Goal: Transaction & Acquisition: Purchase product/service

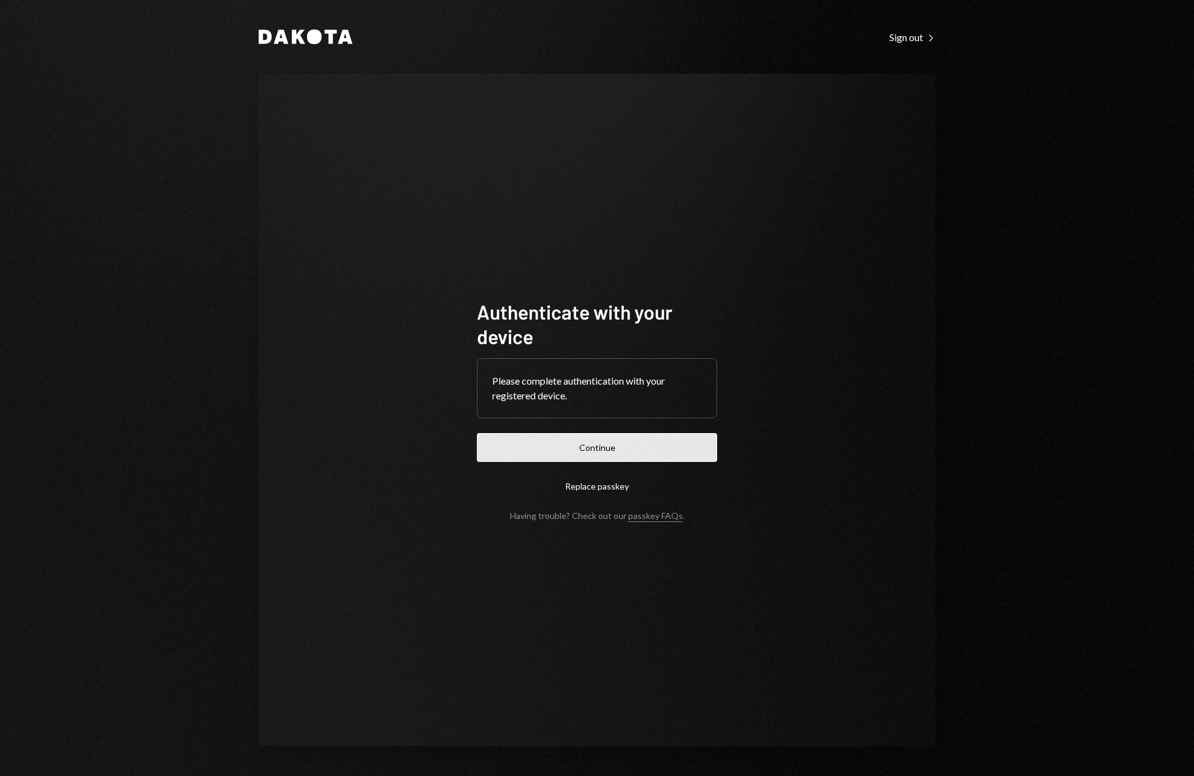
click at [625, 454] on button "Continue" at bounding box center [597, 447] width 240 height 29
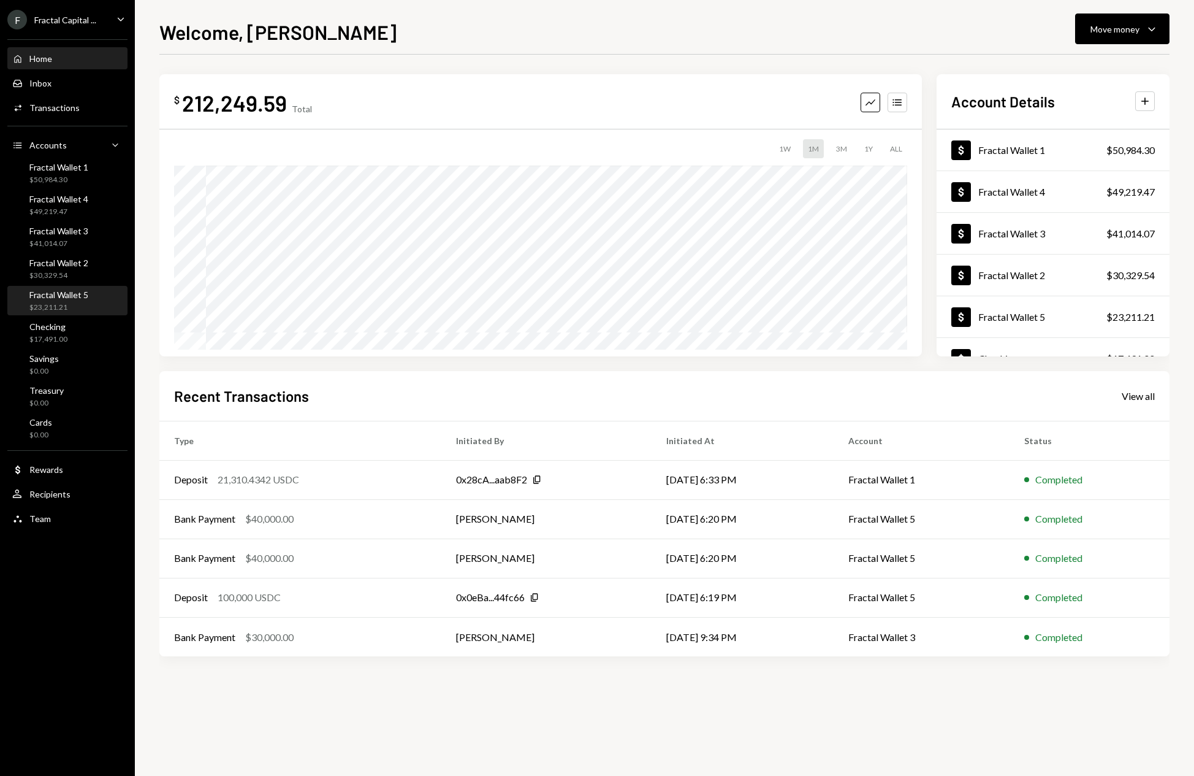
click at [95, 294] on div "Fractal Wallet 5 $23,211.21" at bounding box center [67, 300] width 110 height 23
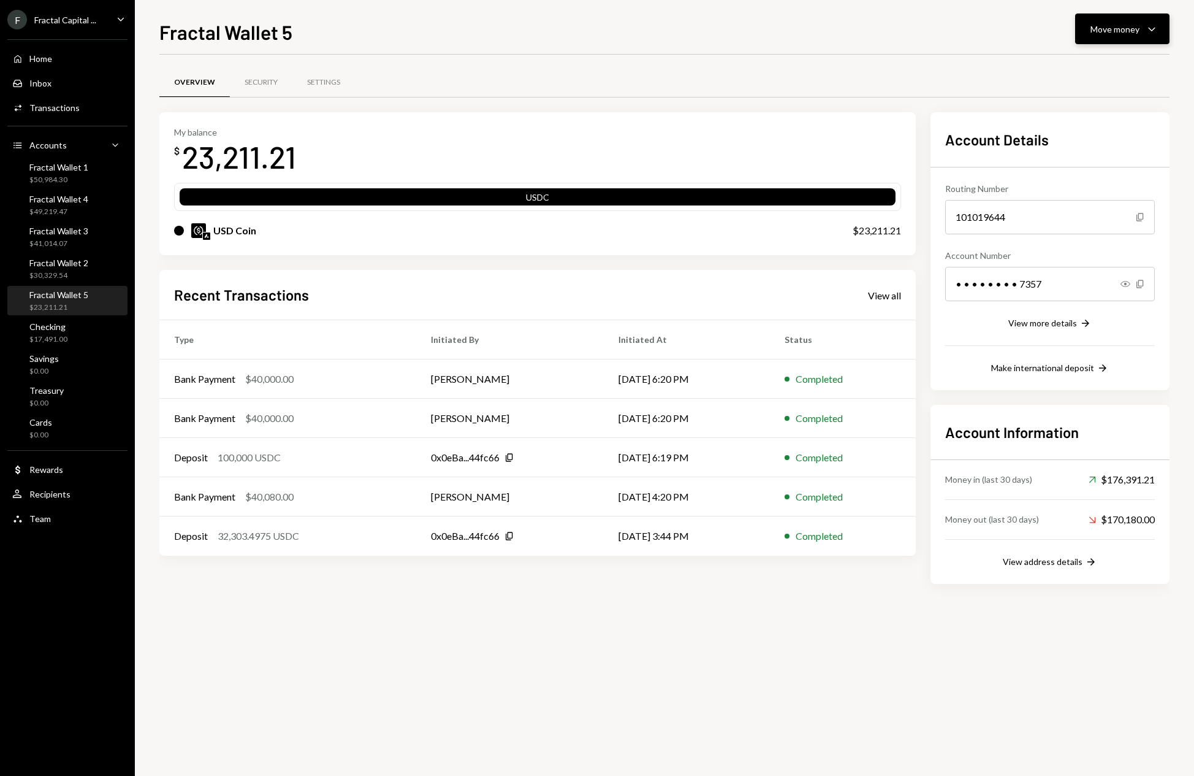
click at [1153, 31] on icon "Caret Down" at bounding box center [1152, 28] width 15 height 15
click at [1096, 121] on div "Deposit" at bounding box center [1113, 121] width 90 height 13
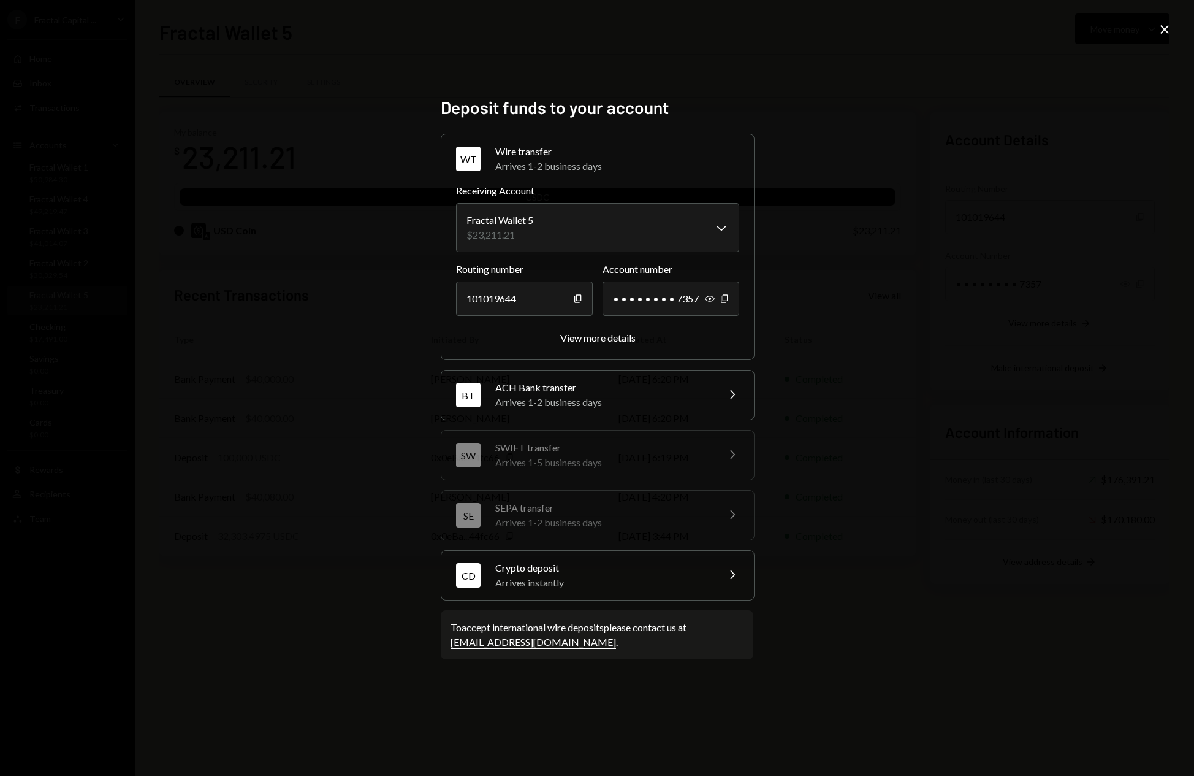
click at [666, 579] on div "Arrives instantly" at bounding box center [602, 582] width 215 height 15
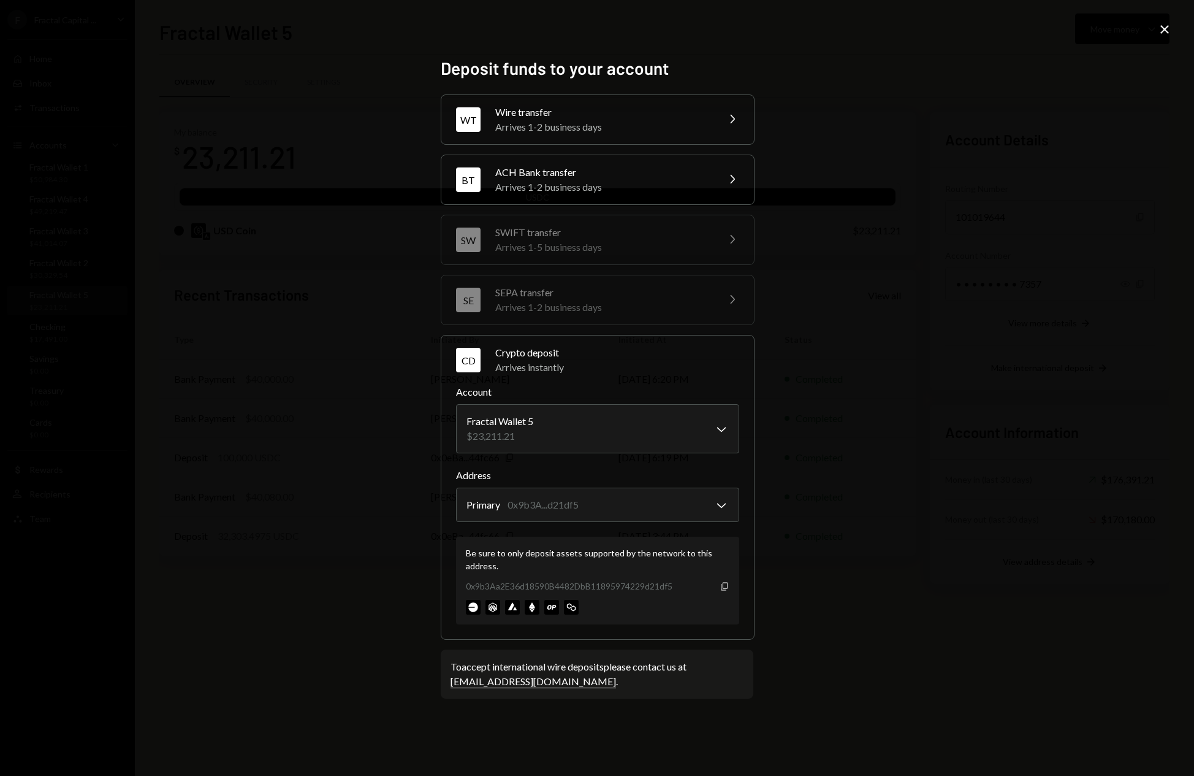
click at [723, 586] on icon "Copy" at bounding box center [725, 586] width 10 height 10
click at [1163, 31] on icon at bounding box center [1165, 29] width 9 height 9
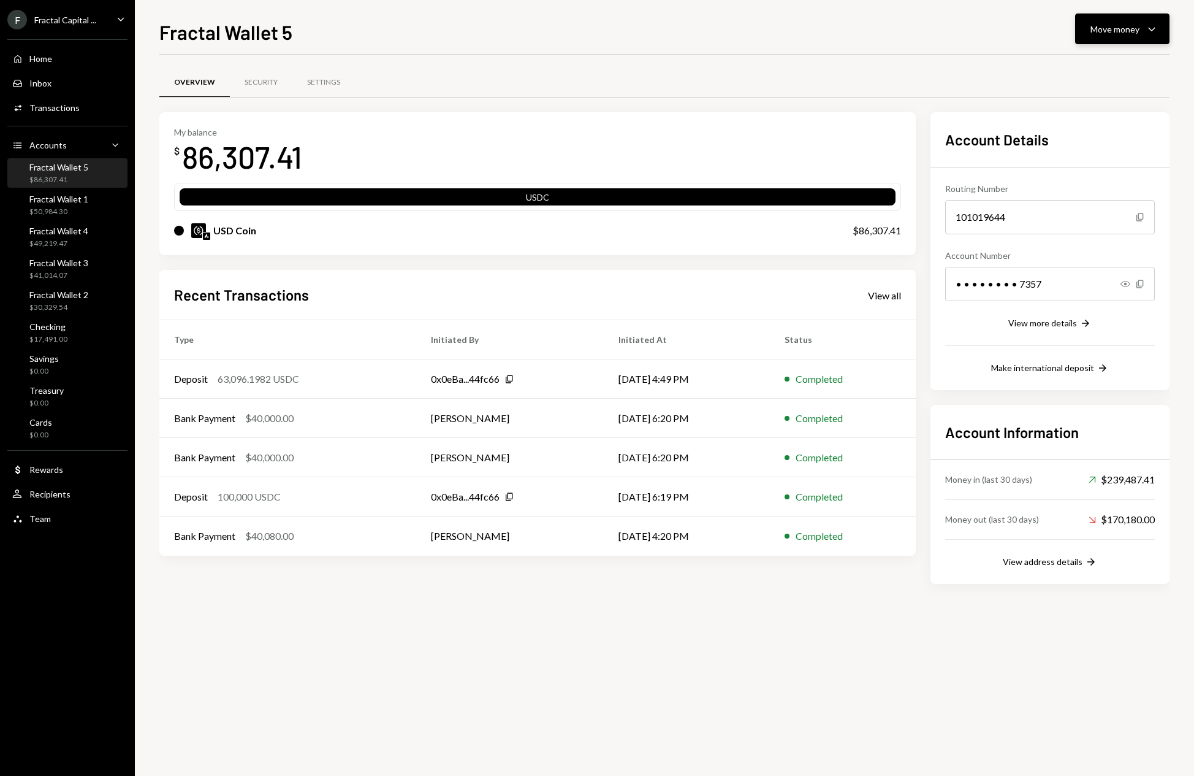
click at [1157, 27] on icon "Caret Down" at bounding box center [1152, 28] width 15 height 15
click at [1080, 66] on div "Send" at bounding box center [1113, 65] width 90 height 13
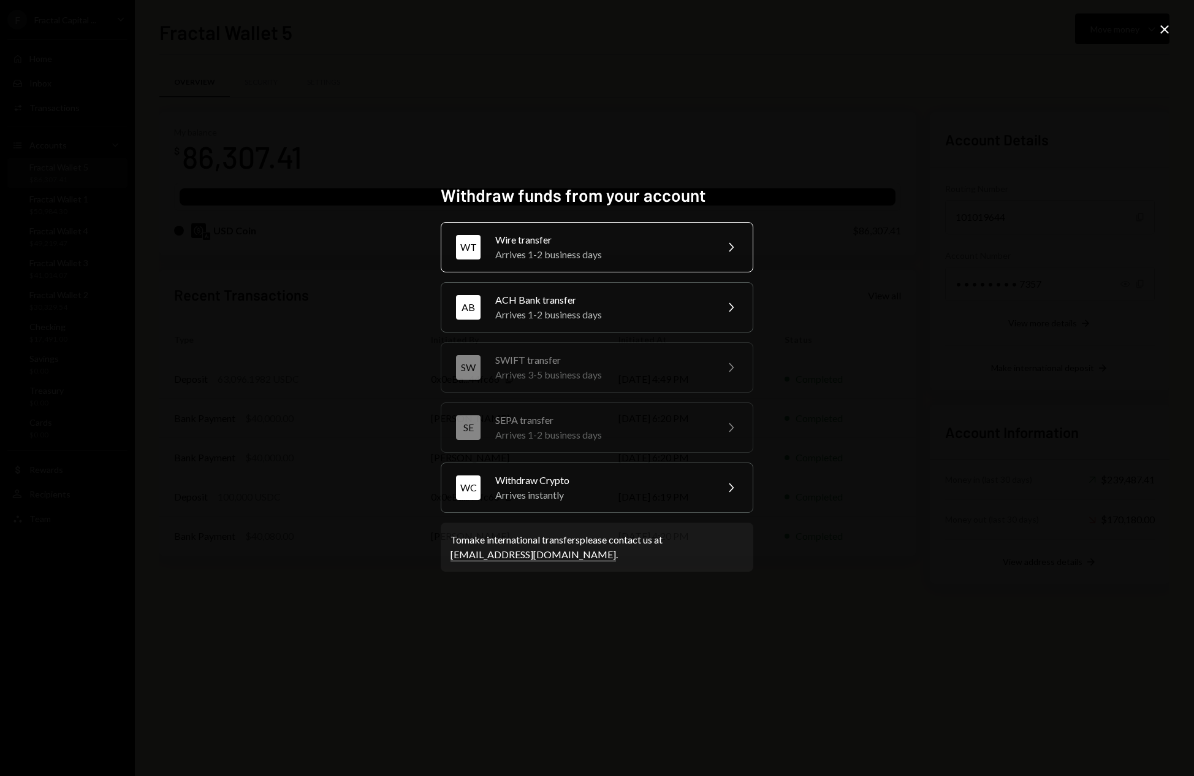
click at [625, 248] on div "Arrives 1-2 business days" at bounding box center [601, 254] width 213 height 15
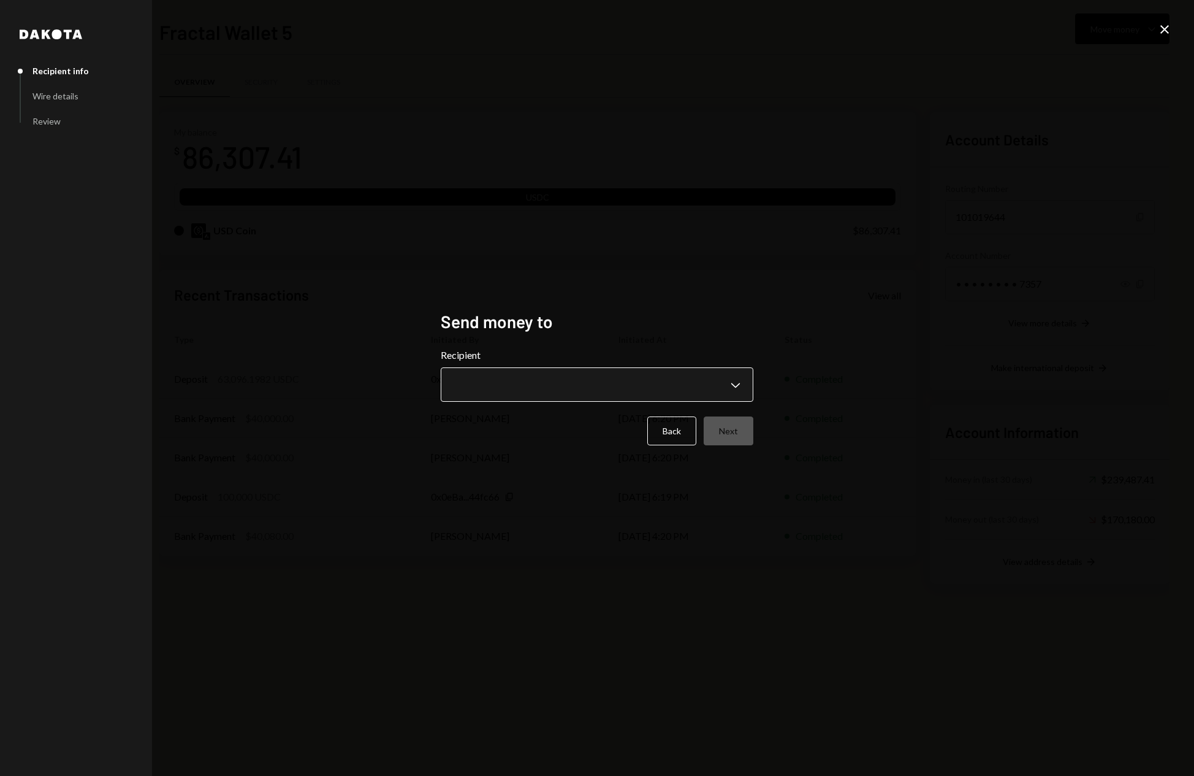
click at [673, 381] on body "F Fractal Capital ... Caret Down Home Home Inbox Inbox Activities Transactions …" at bounding box center [597, 388] width 1194 height 776
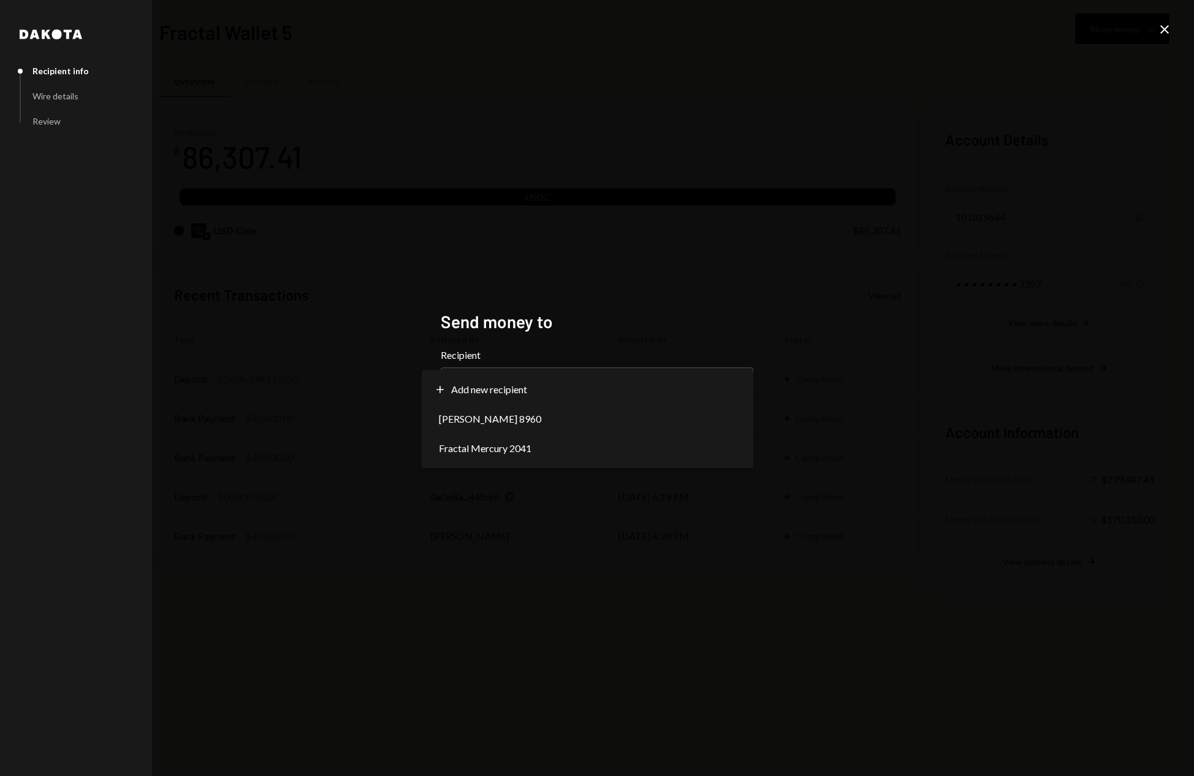
select select "**********"
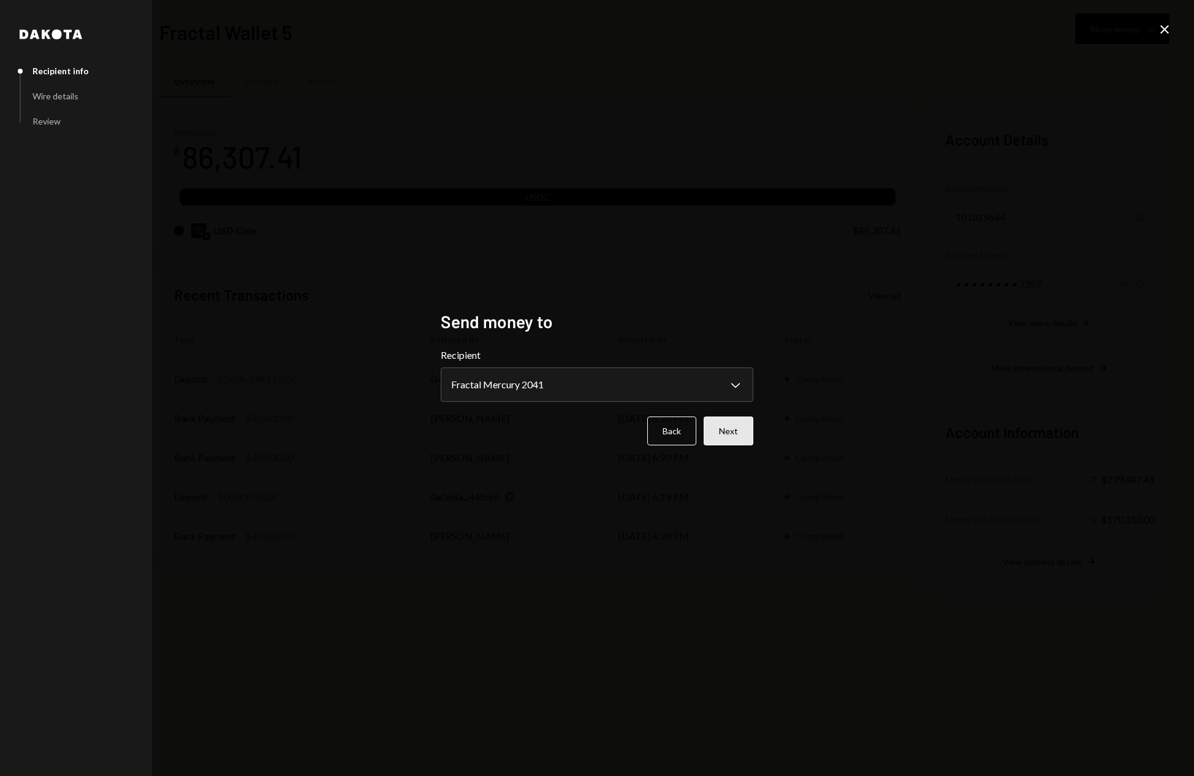
click at [741, 425] on button "Next" at bounding box center [729, 430] width 50 height 29
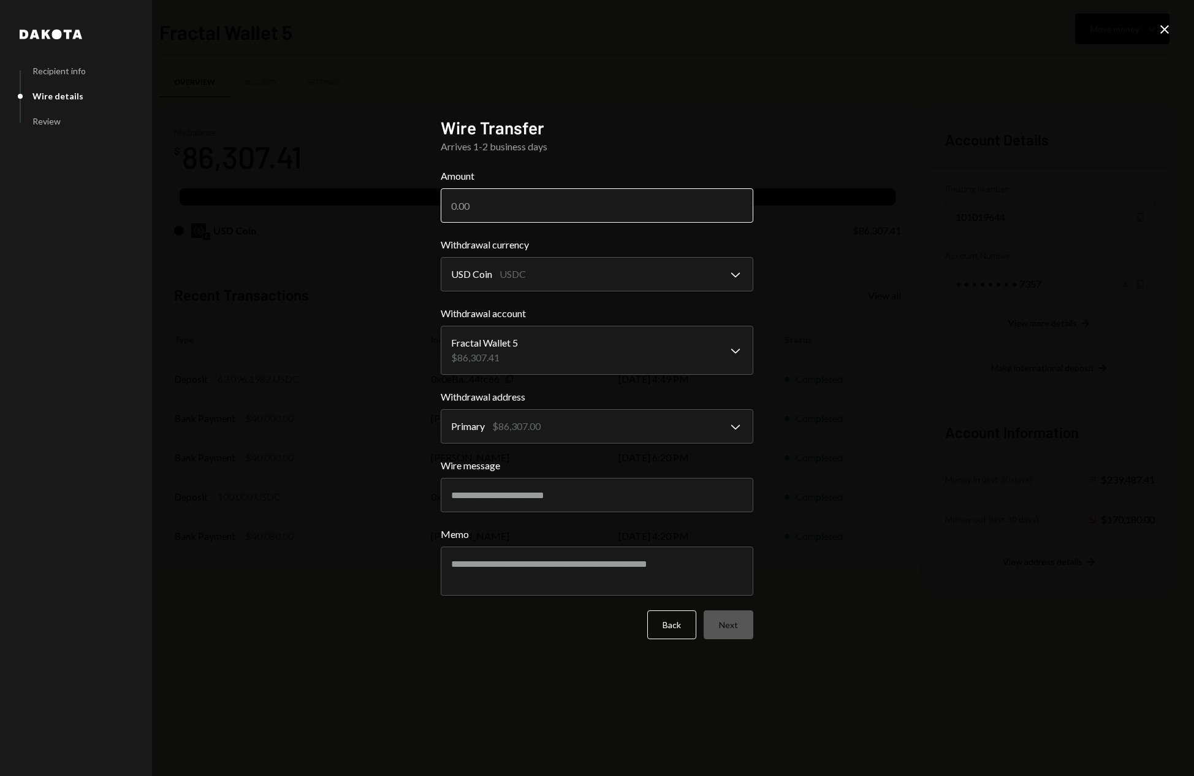
click at [473, 208] on input "Amount" at bounding box center [597, 205] width 313 height 34
type input "80000"
click at [736, 630] on button "Next" at bounding box center [729, 624] width 50 height 29
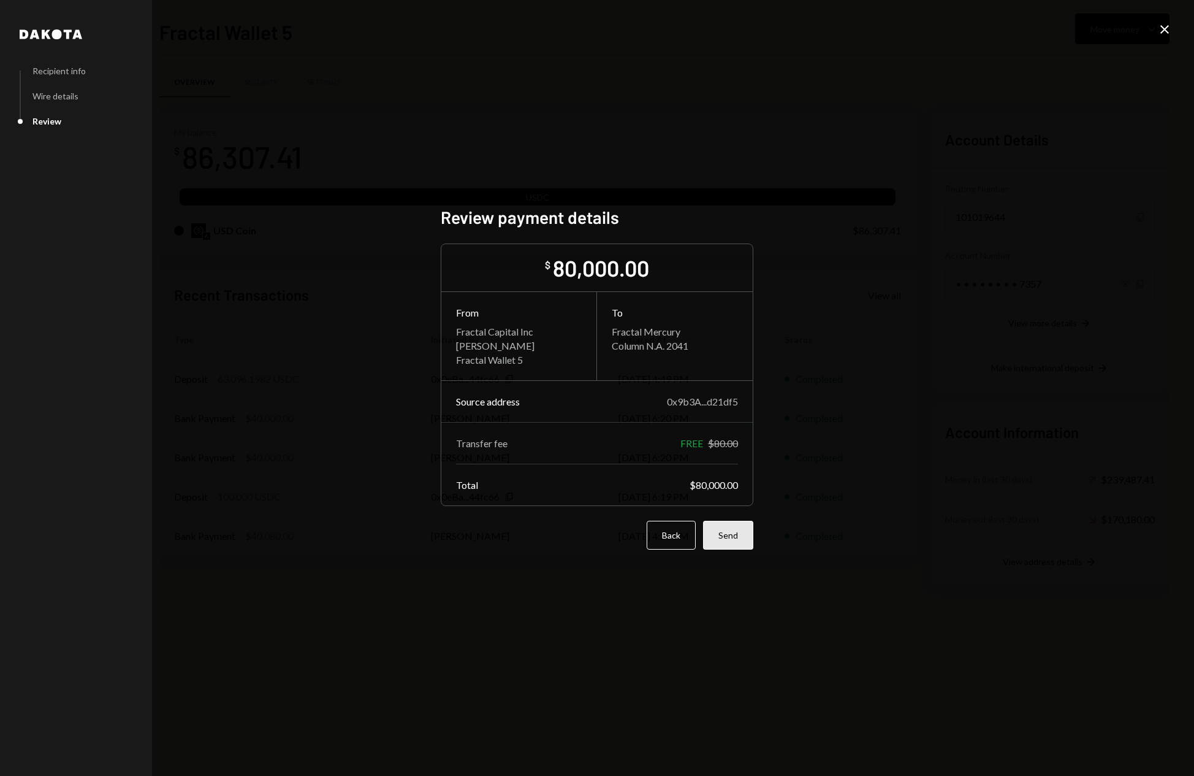
click at [743, 537] on button "Send" at bounding box center [728, 534] width 50 height 29
